Goal: Check status: Check status

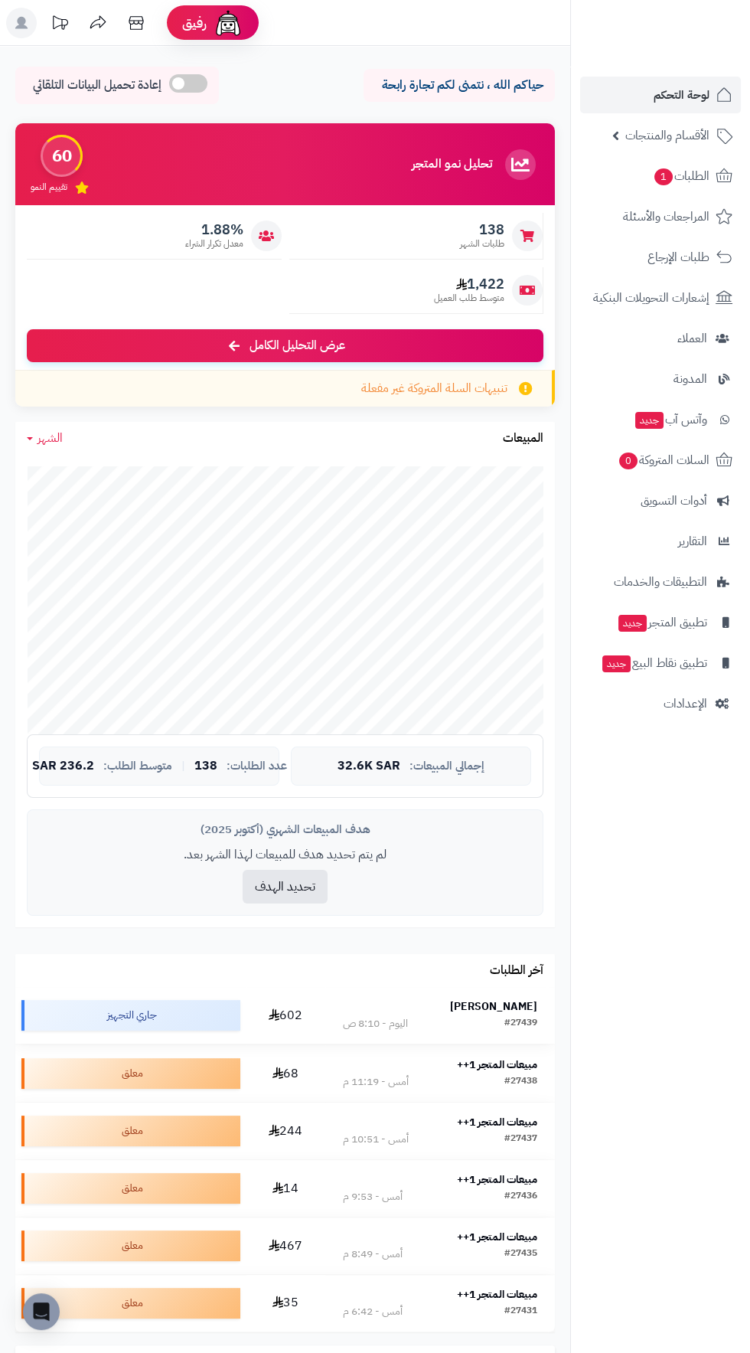
click at [502, 998] on strong "[PERSON_NAME]" at bounding box center [493, 1006] width 87 height 16
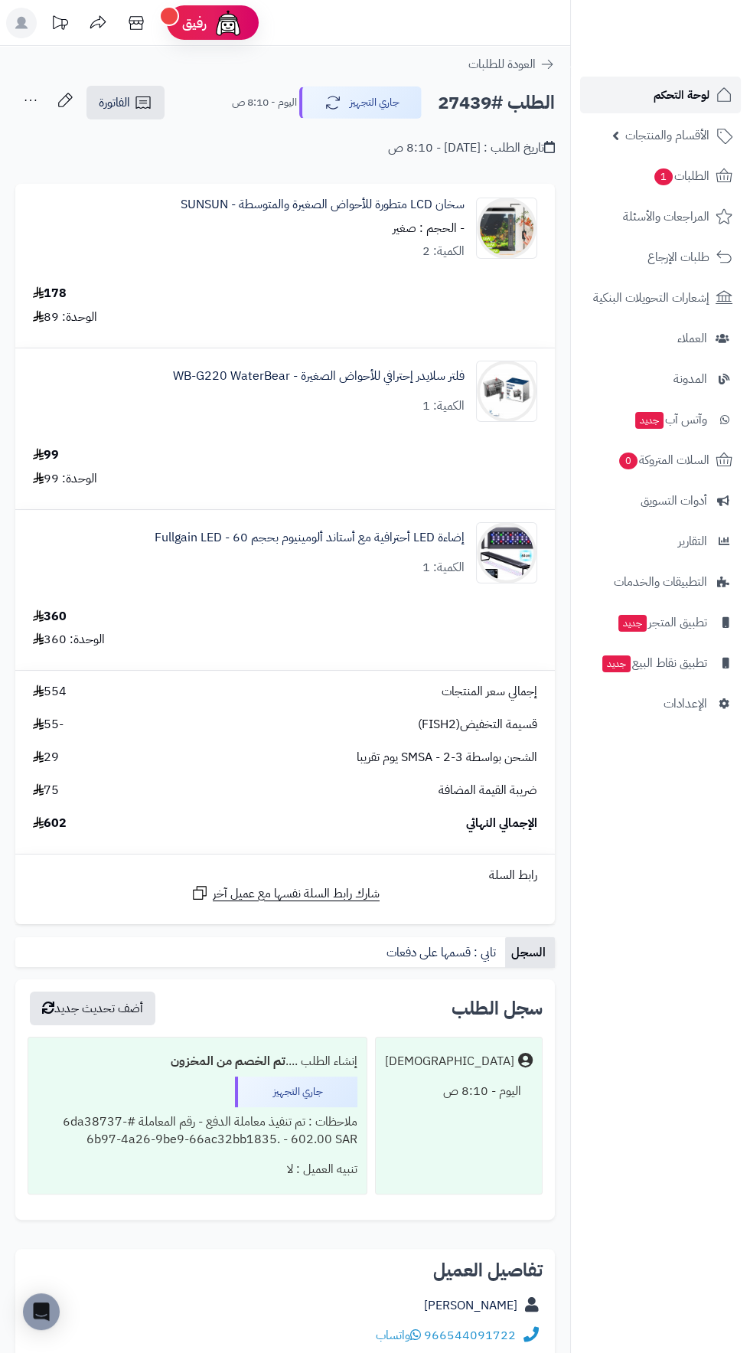
click at [689, 88] on span "لوحة التحكم" at bounding box center [682, 94] width 56 height 21
